Goal: Find contact information: Find contact information

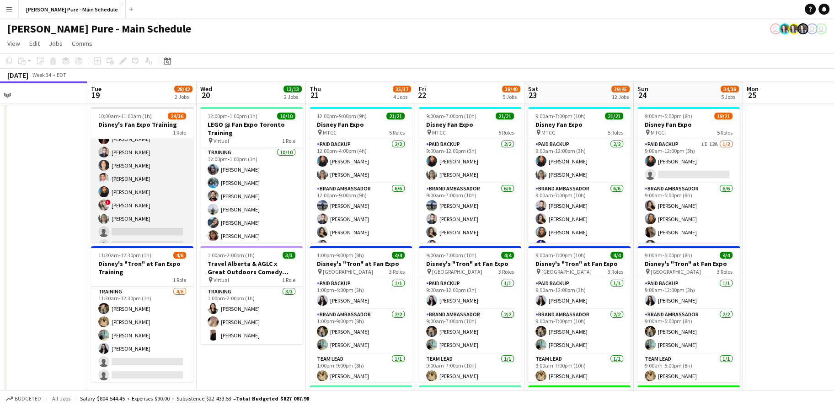
scroll to position [252, 0]
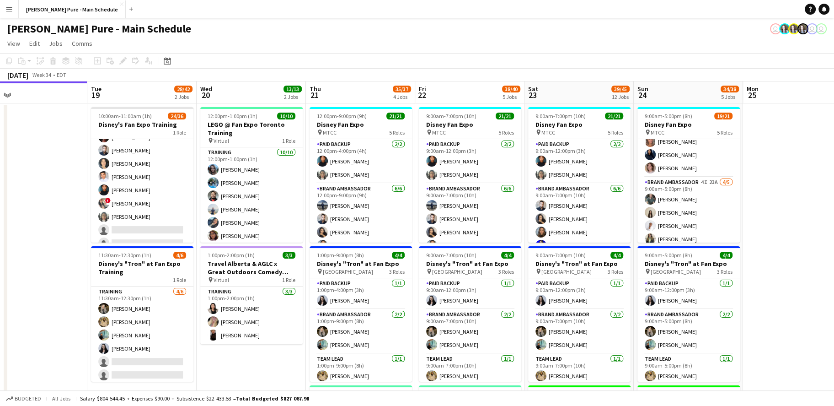
click at [682, 167] on app-card-role "Brand Ambassador [DATE] 9:00am-5:00pm (8h) ! [PERSON_NAME] ! [PERSON_NAME] [PER…" at bounding box center [689, 128] width 102 height 97
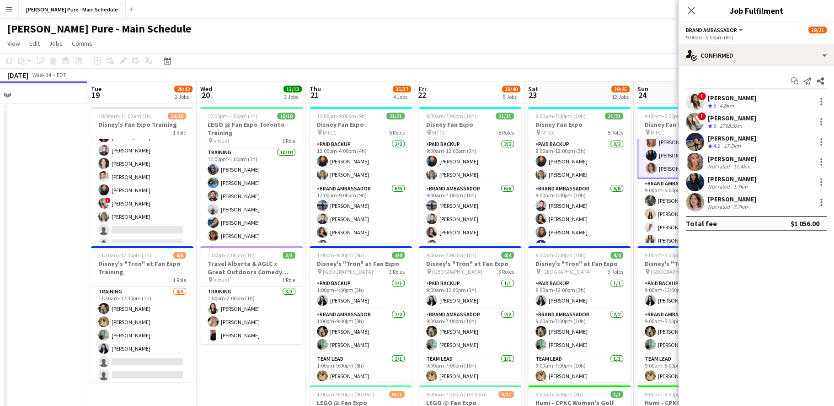
click at [696, 198] on app-user-avatar at bounding box center [695, 202] width 18 height 18
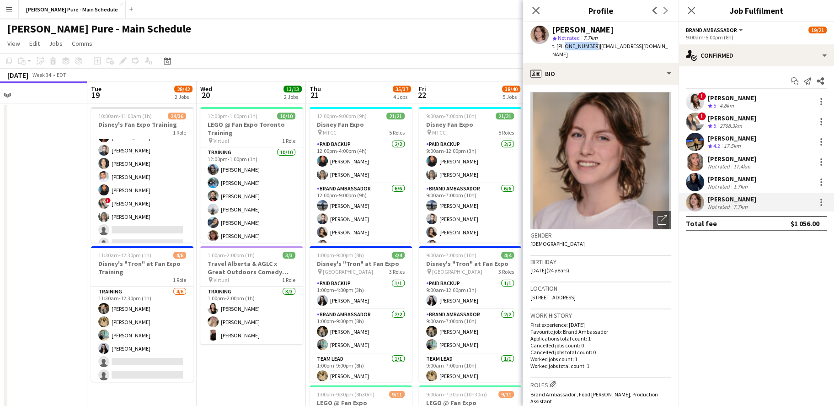
drag, startPoint x: 562, startPoint y: 47, endPoint x: 589, endPoint y: 45, distance: 27.5
click at [590, 46] on span "t. [PHONE_NUMBER]" at bounding box center [576, 46] width 48 height 7
click at [638, 48] on span "| [EMAIL_ADDRESS][DOMAIN_NAME]" at bounding box center [610, 50] width 116 height 15
drag, startPoint x: 594, startPoint y: 48, endPoint x: 642, endPoint y: 48, distance: 47.6
click at [642, 48] on span "| [EMAIL_ADDRESS][DOMAIN_NAME]" at bounding box center [610, 50] width 116 height 15
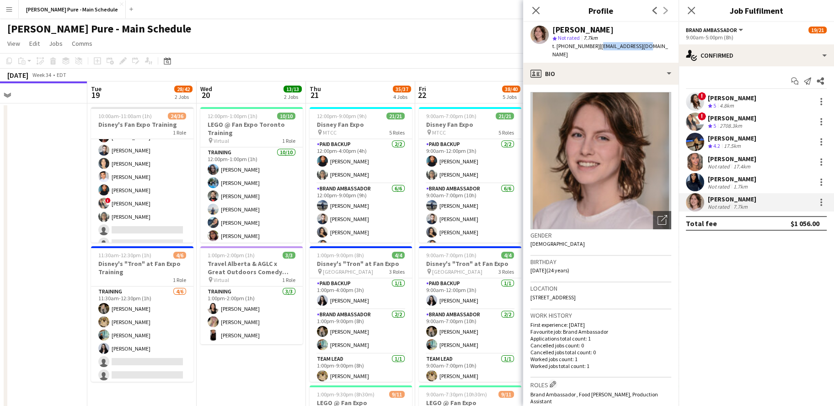
copy span "[EMAIL_ADDRESS][DOMAIN_NAME]"
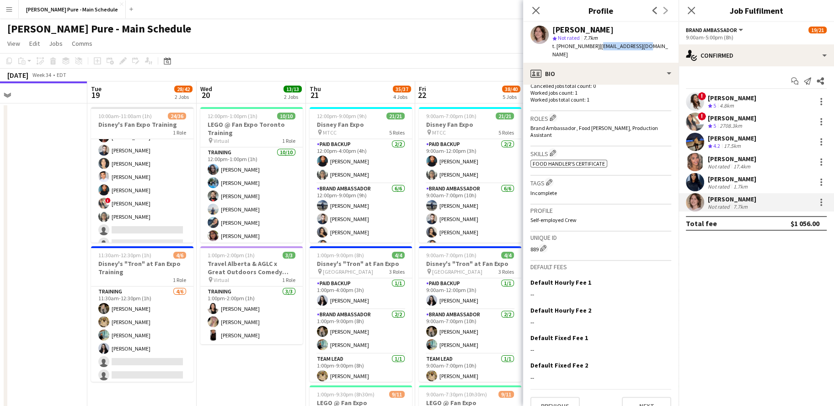
scroll to position [0, 0]
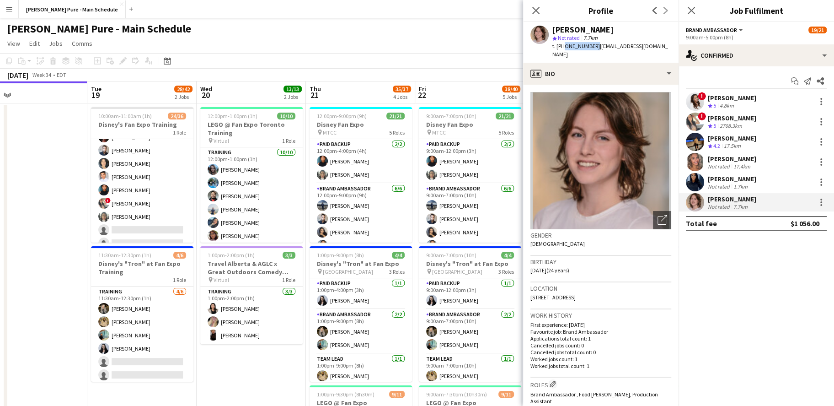
drag, startPoint x: 561, startPoint y: 47, endPoint x: 590, endPoint y: 47, distance: 28.8
click at [590, 48] on span "t. [PHONE_NUMBER]" at bounding box center [576, 46] width 48 height 7
copy span "6474667405"
